Goal: Task Accomplishment & Management: Manage account settings

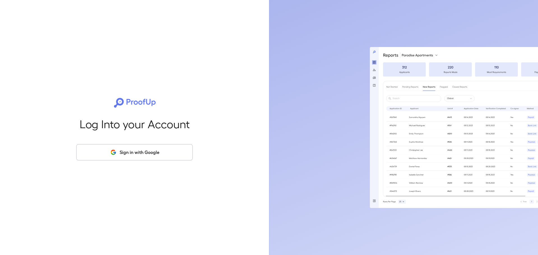
click at [137, 154] on button "Sign in with Google" at bounding box center [134, 152] width 117 height 16
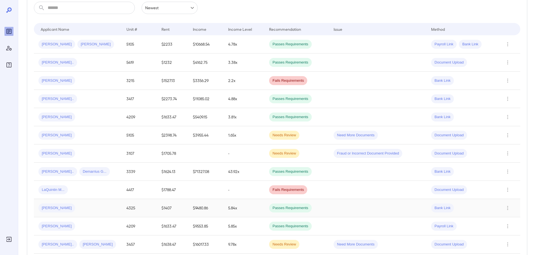
scroll to position [112, 0]
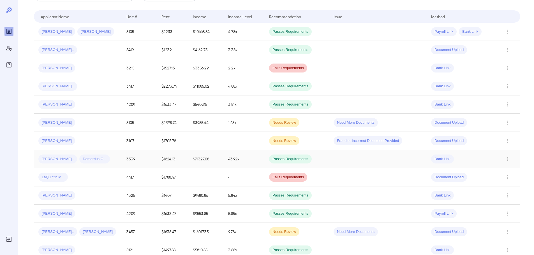
click at [46, 159] on span "[PERSON_NAME].." at bounding box center [57, 159] width 39 height 5
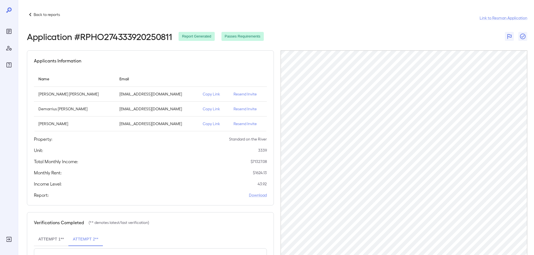
click at [32, 14] on icon at bounding box center [30, 14] width 7 height 7
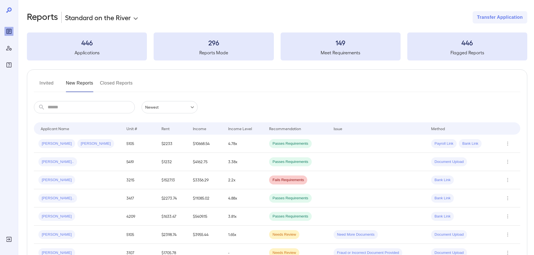
click at [45, 83] on button "Invited" at bounding box center [46, 85] width 25 height 13
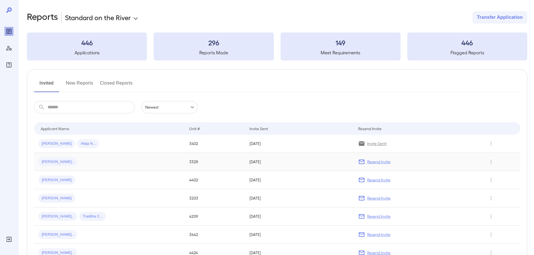
click at [49, 162] on span "[PERSON_NAME].." at bounding box center [57, 161] width 39 height 5
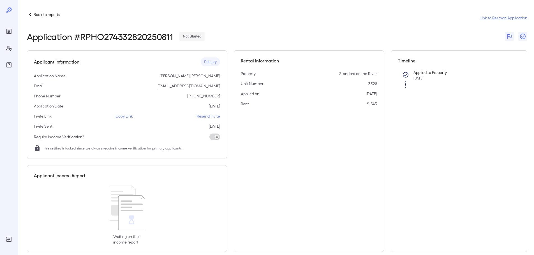
click at [206, 116] on p "Resend Invite" at bounding box center [208, 116] width 23 height 6
